Goal: Information Seeking & Learning: Learn about a topic

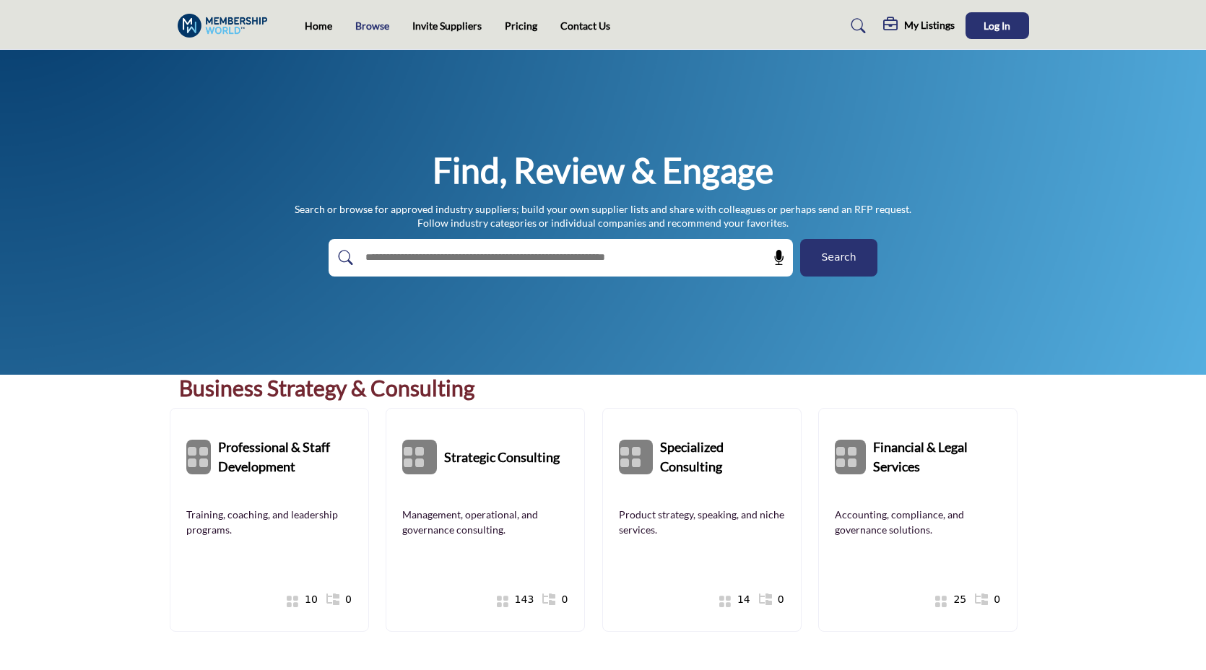
click at [357, 30] on link "Browse" at bounding box center [372, 25] width 34 height 12
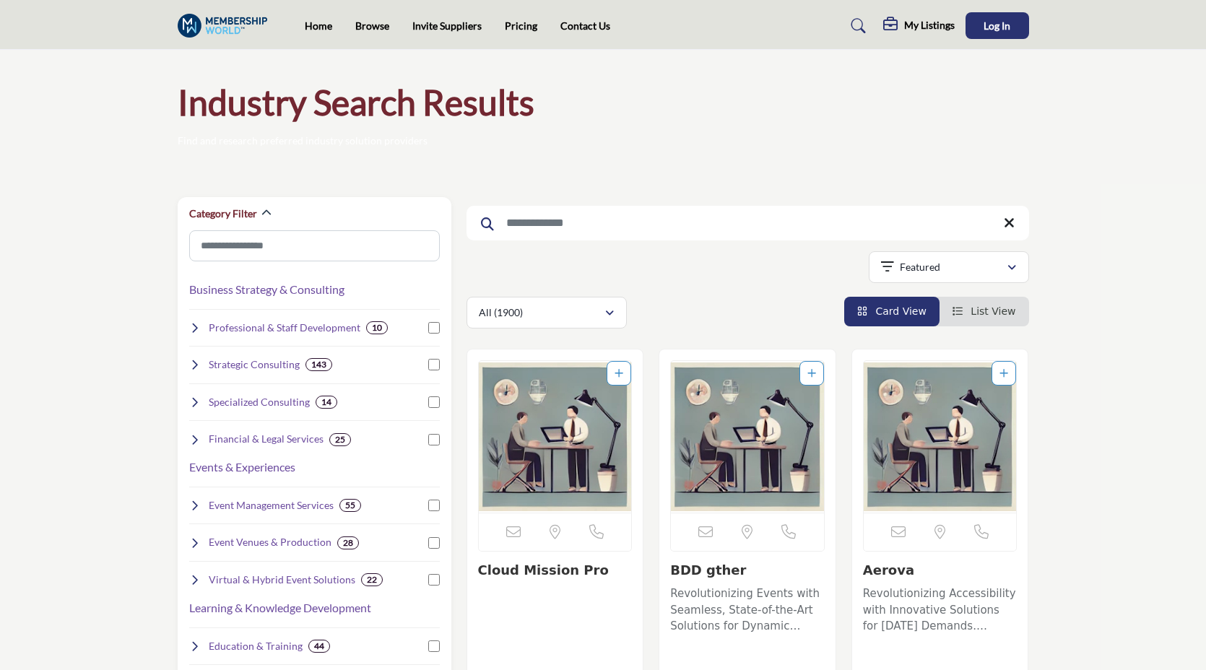
click at [561, 227] on input "Search Keyword" at bounding box center [747, 223] width 562 height 35
paste input "**********"
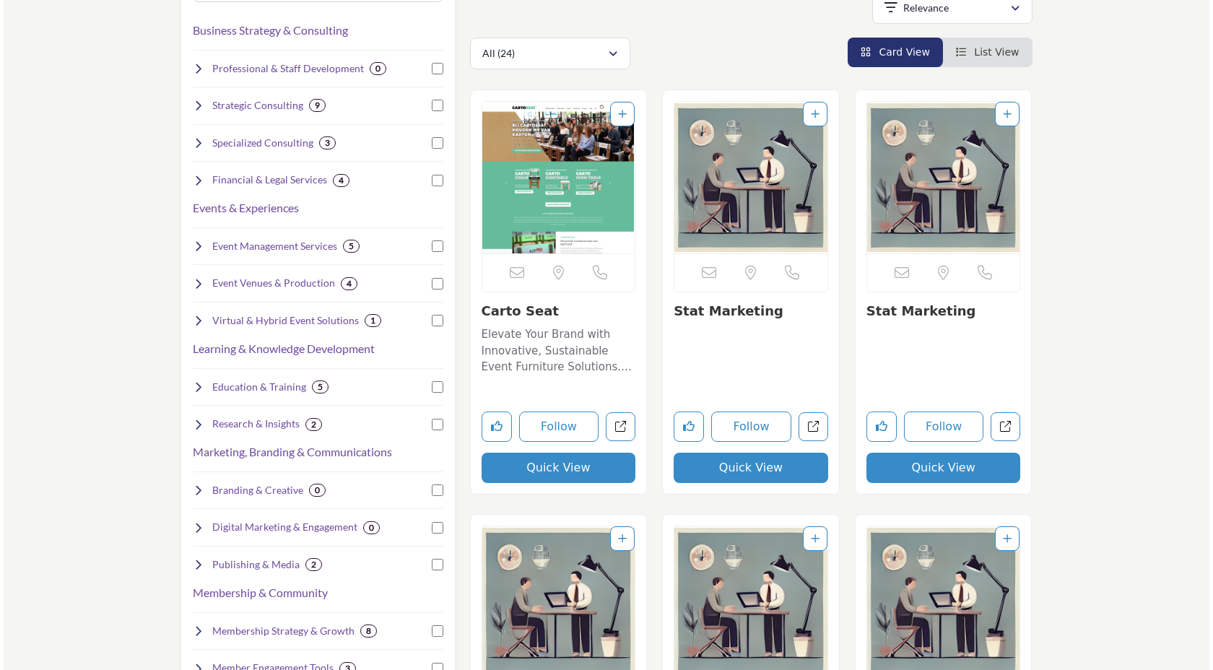
scroll to position [339, 0]
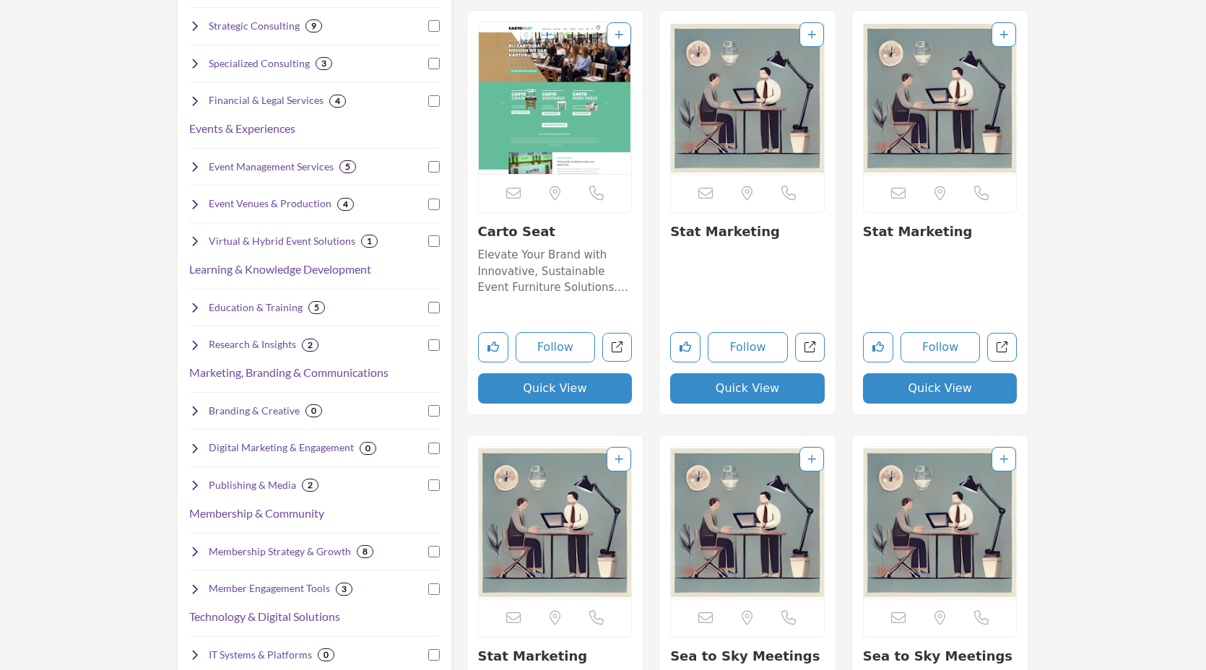
type input "**********"
drag, startPoint x: 784, startPoint y: 232, endPoint x: 669, endPoint y: 233, distance: 114.8
click at [670, 233] on h3 "Stat Marketing" at bounding box center [747, 232] width 154 height 16
copy link "Stat Marketing"
click at [754, 385] on button "Quick View" at bounding box center [747, 388] width 154 height 30
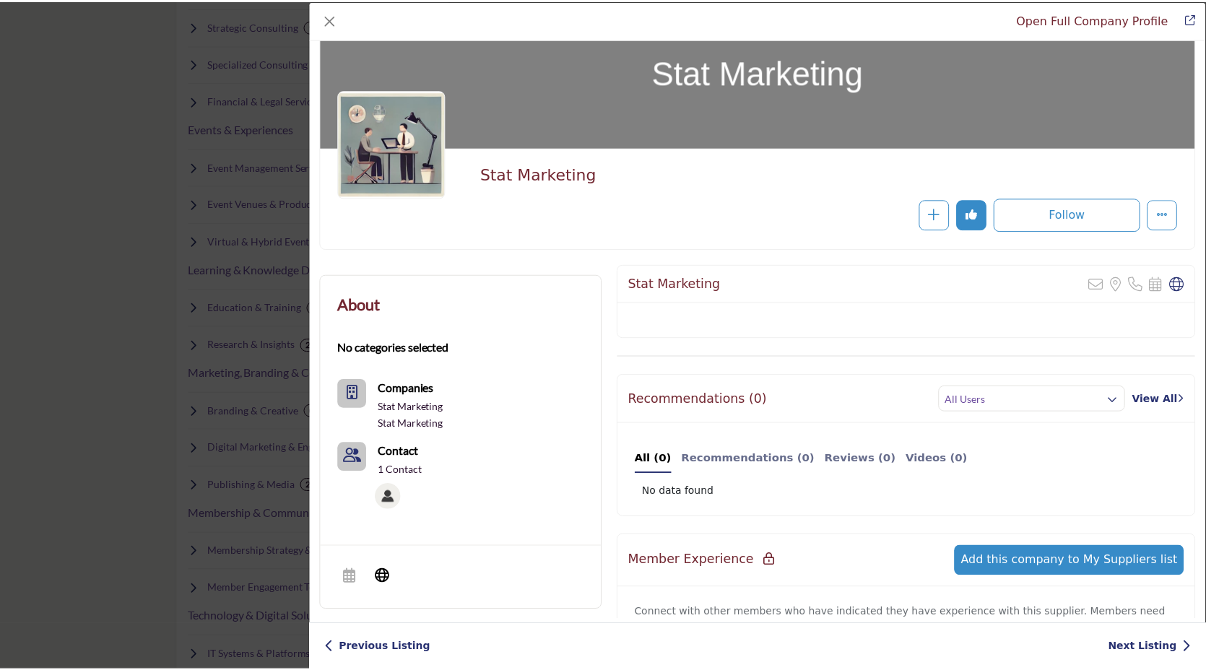
scroll to position [0, 0]
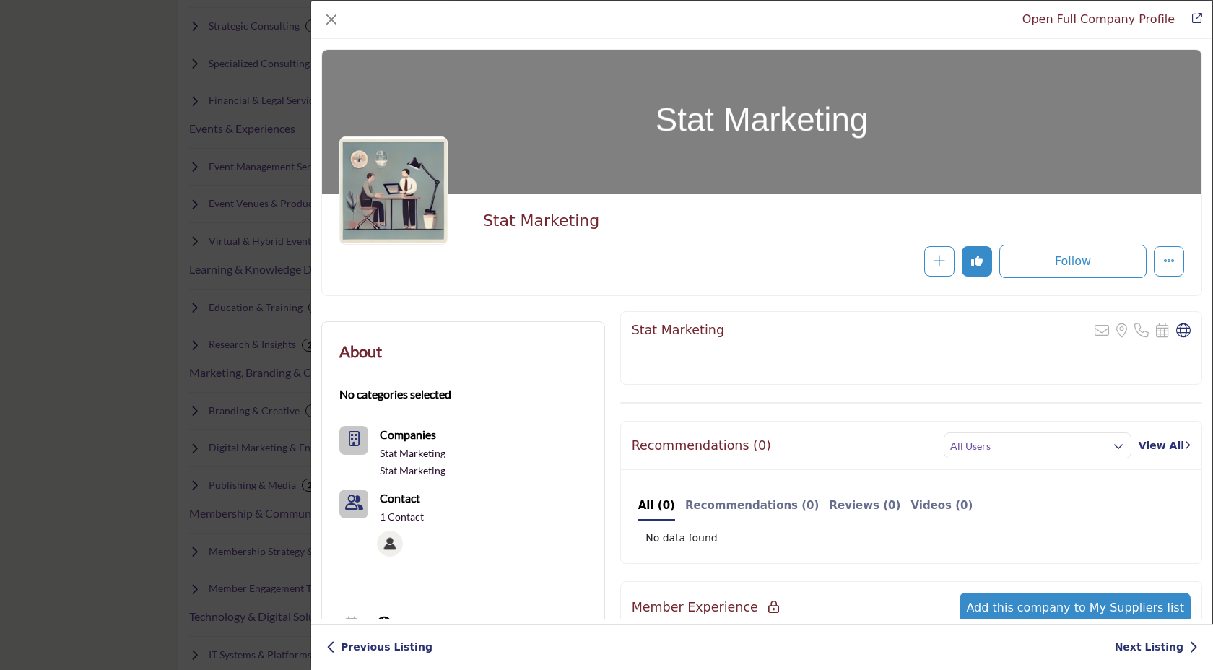
click at [81, 219] on div "Open Full Company Profile Stat Marketing Follow Following" at bounding box center [606, 335] width 1213 height 670
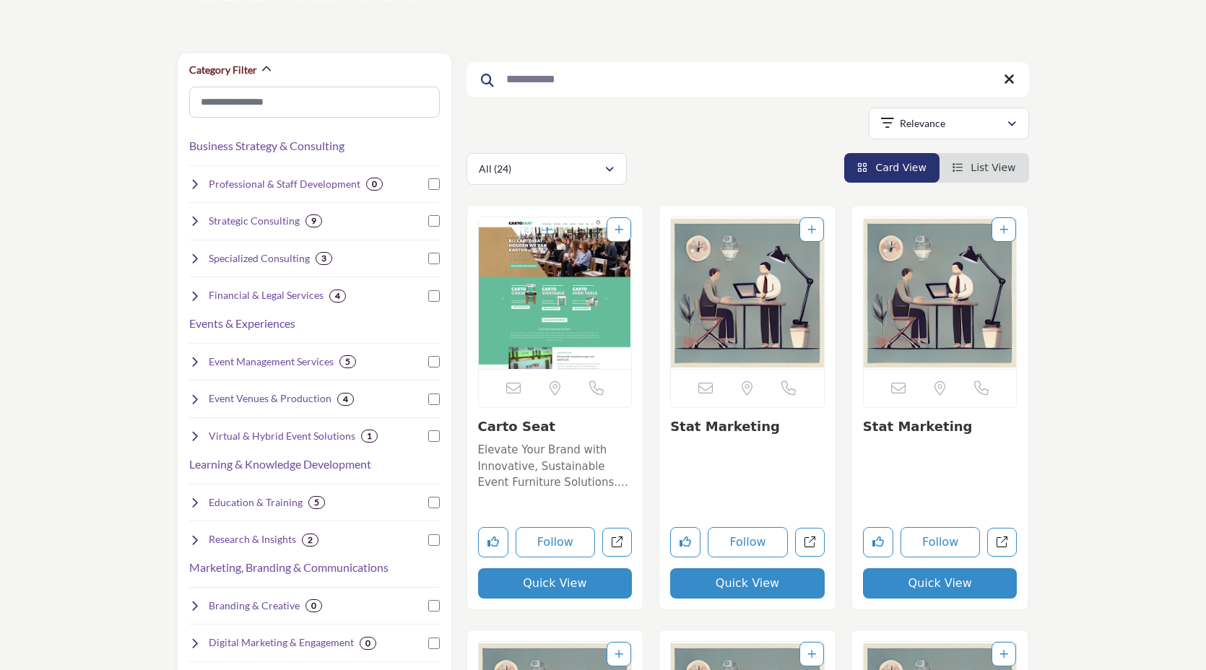
scroll to position [43, 0]
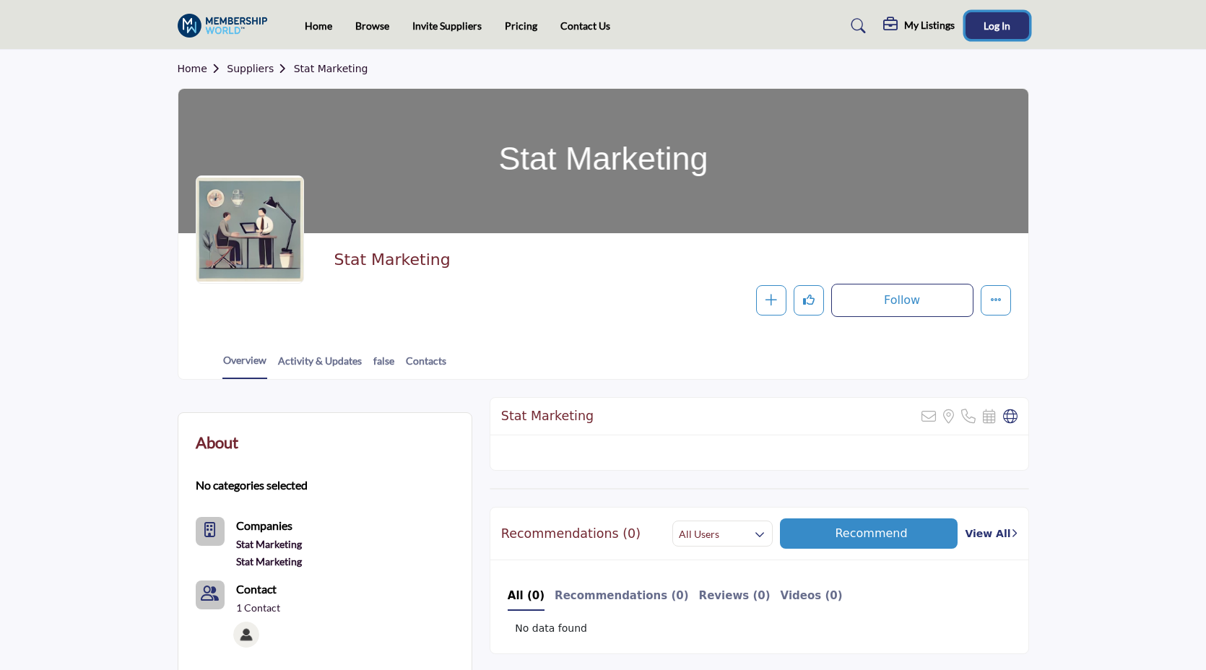
click at [999, 34] on button "Log In" at bounding box center [997, 25] width 64 height 27
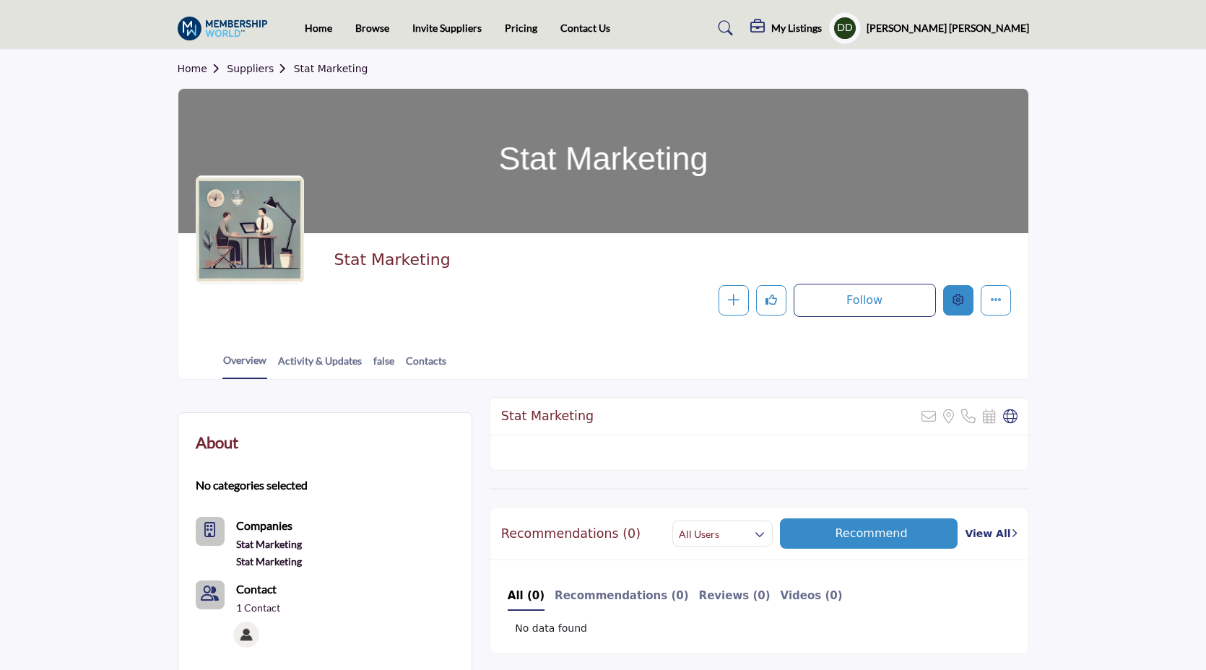
click at [962, 307] on button "Edit company" at bounding box center [958, 300] width 30 height 30
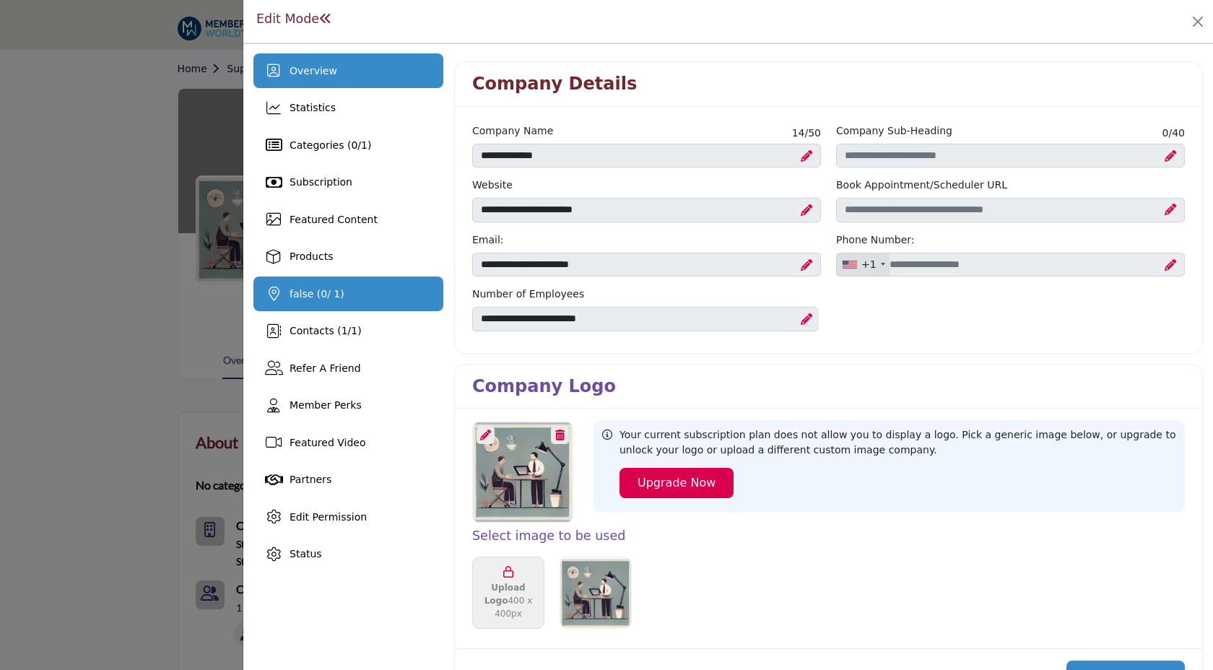
click at [349, 300] on div "false ( 0 / 1)" at bounding box center [348, 293] width 190 height 35
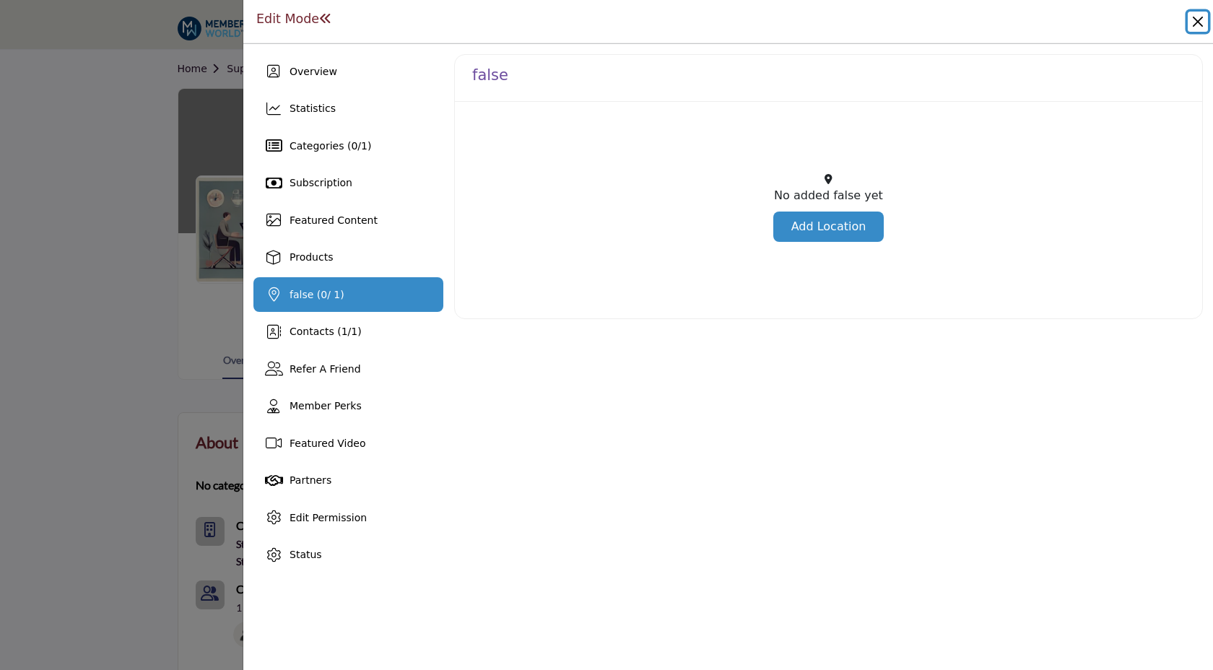
click at [1200, 22] on button "Close" at bounding box center [1197, 22] width 20 height 20
